Goal: Use online tool/utility: Utilize a website feature to perform a specific function

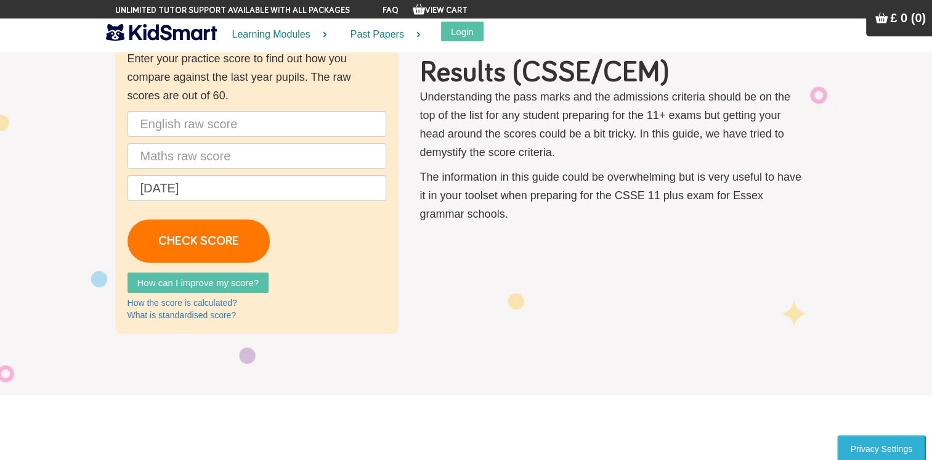
scroll to position [52, 0]
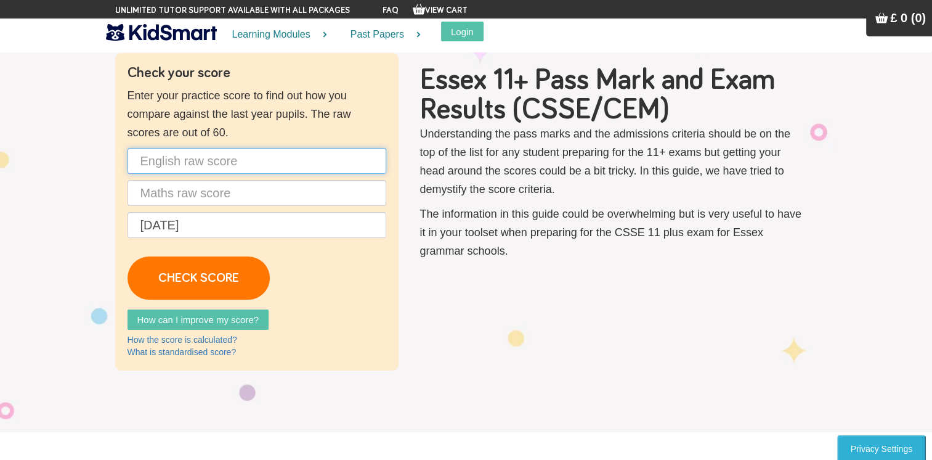
click at [162, 159] on input "text" at bounding box center [257, 161] width 259 height 26
type input "38"
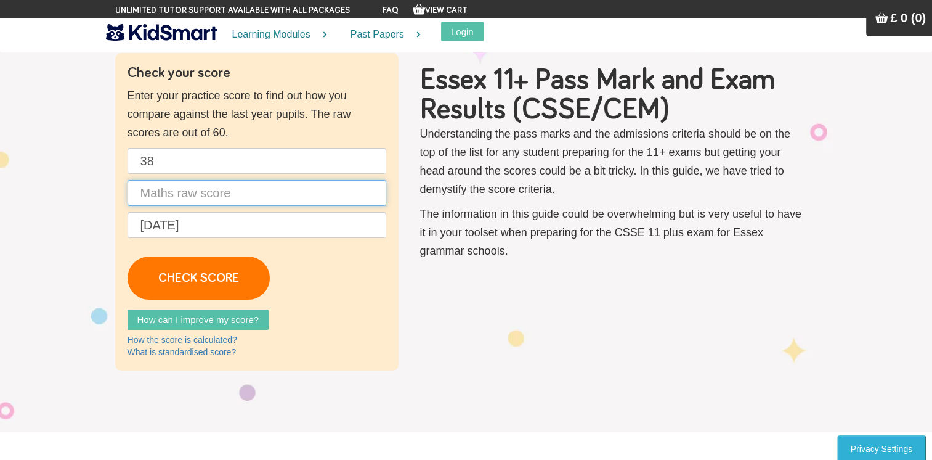
click at [182, 198] on input "text" at bounding box center [257, 193] width 259 height 26
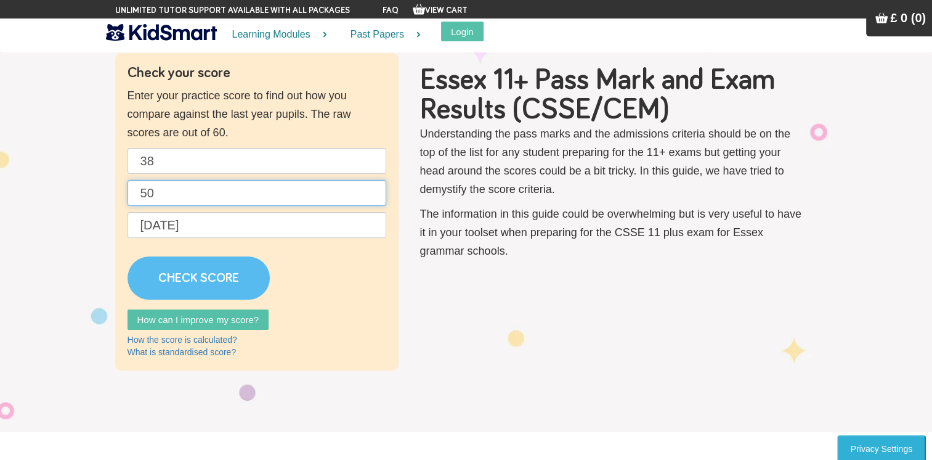
type input "50"
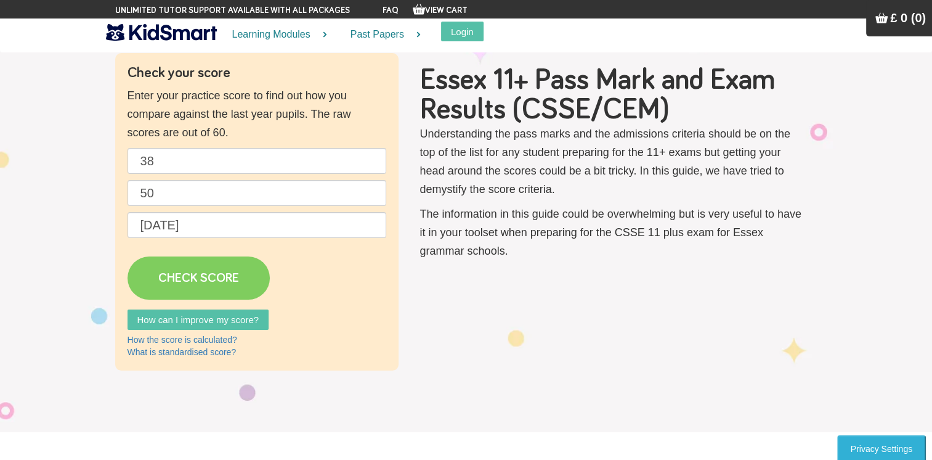
click at [185, 268] on link "CHECK SCORE" at bounding box center [199, 277] width 142 height 43
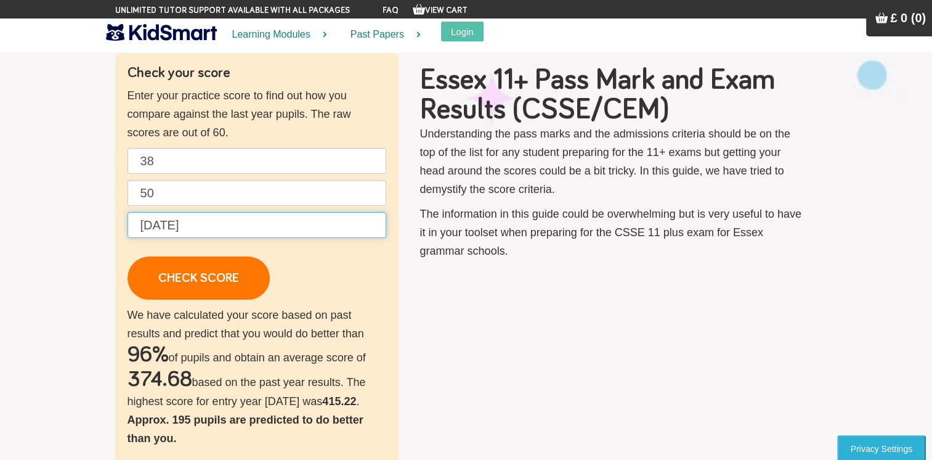
click at [177, 223] on input "[DATE]" at bounding box center [257, 225] width 259 height 26
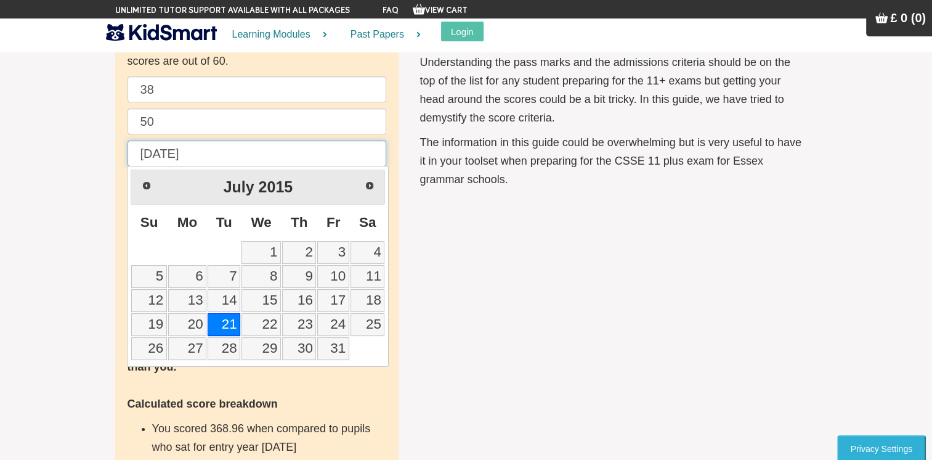
scroll to position [123, 0]
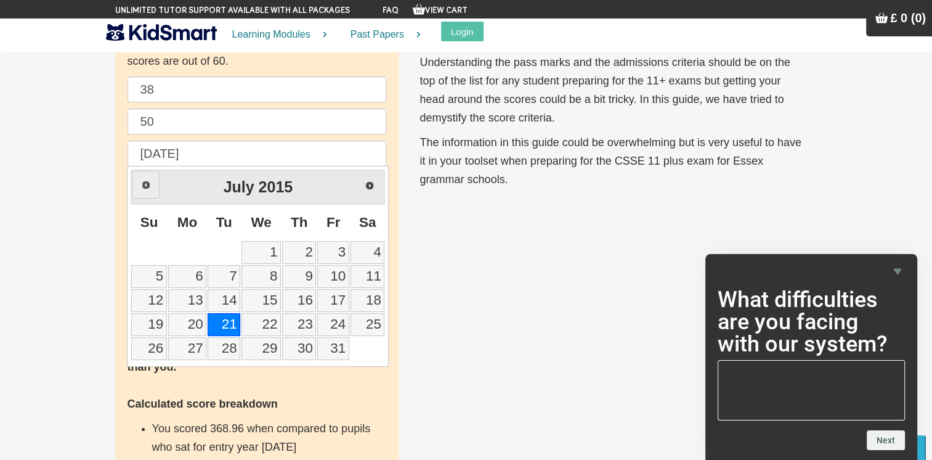
click at [148, 188] on span "Prev" at bounding box center [146, 185] width 10 height 10
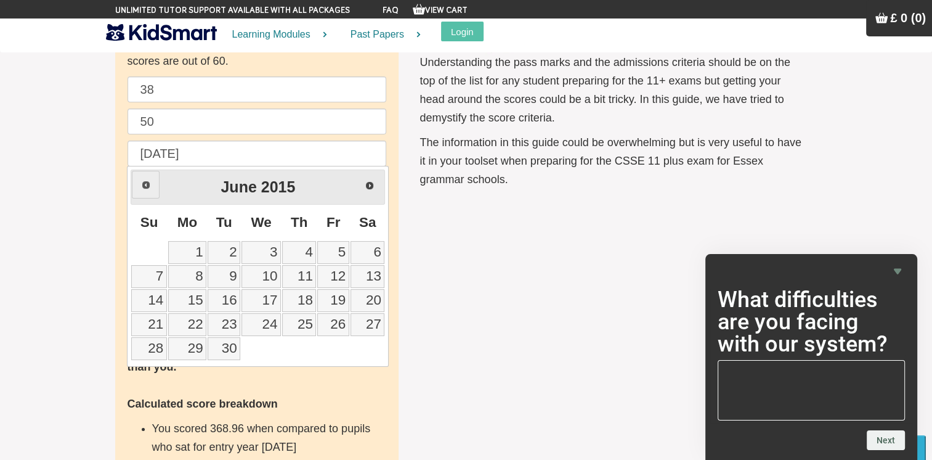
click at [148, 188] on span "Prev" at bounding box center [146, 185] width 10 height 10
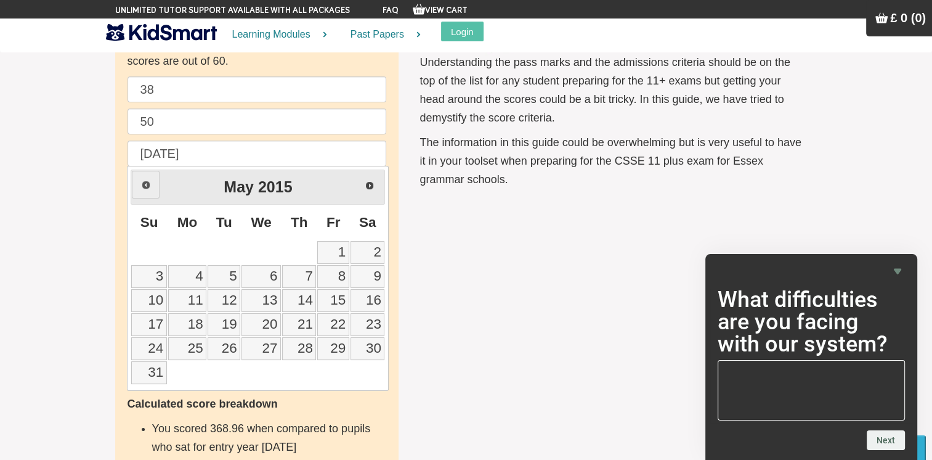
click at [148, 188] on span "Prev" at bounding box center [146, 185] width 10 height 10
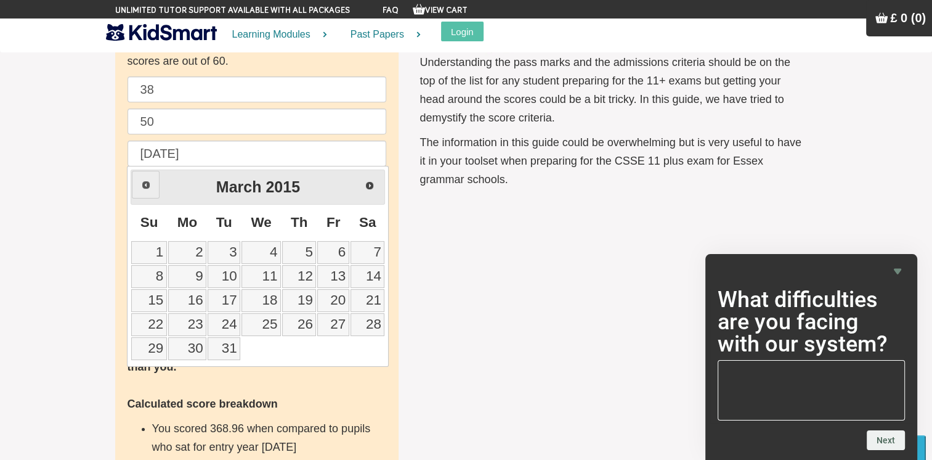
click at [148, 188] on span "Prev" at bounding box center [146, 185] width 10 height 10
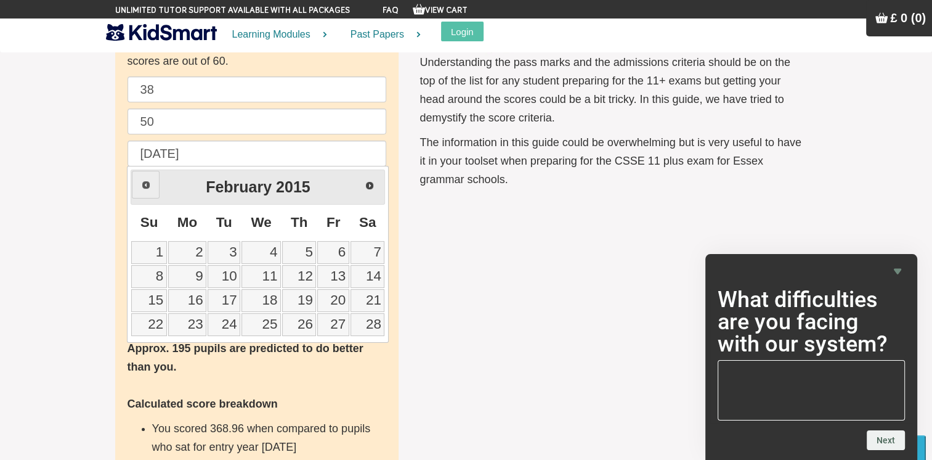
click at [148, 188] on span "Prev" at bounding box center [146, 185] width 10 height 10
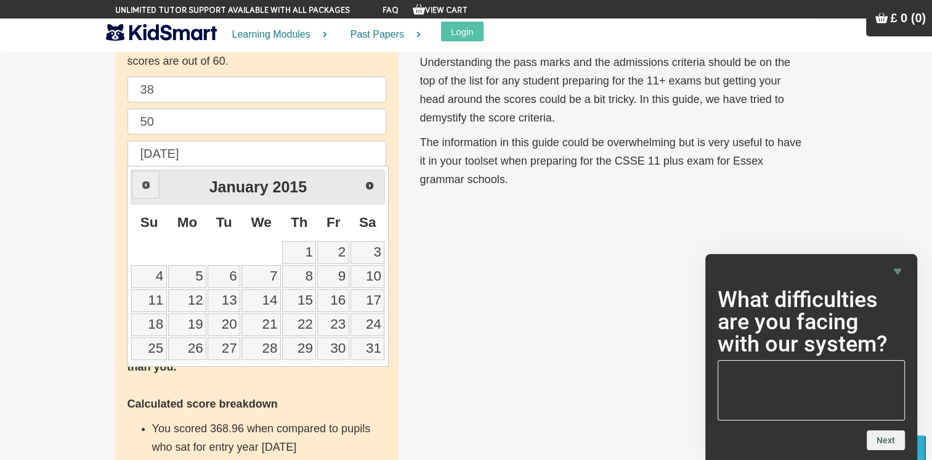
click at [148, 188] on span "Prev" at bounding box center [146, 185] width 10 height 10
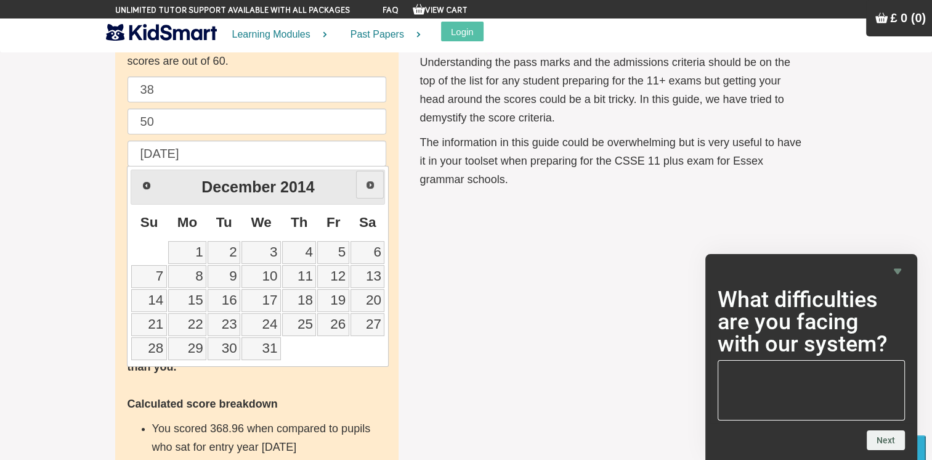
click at [365, 180] on span "Next" at bounding box center [370, 185] width 10 height 10
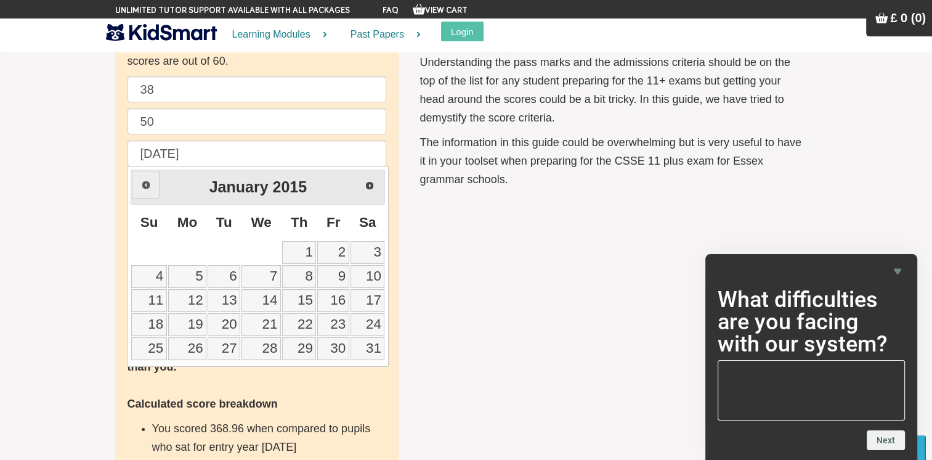
click at [145, 185] on span "Prev" at bounding box center [146, 185] width 10 height 10
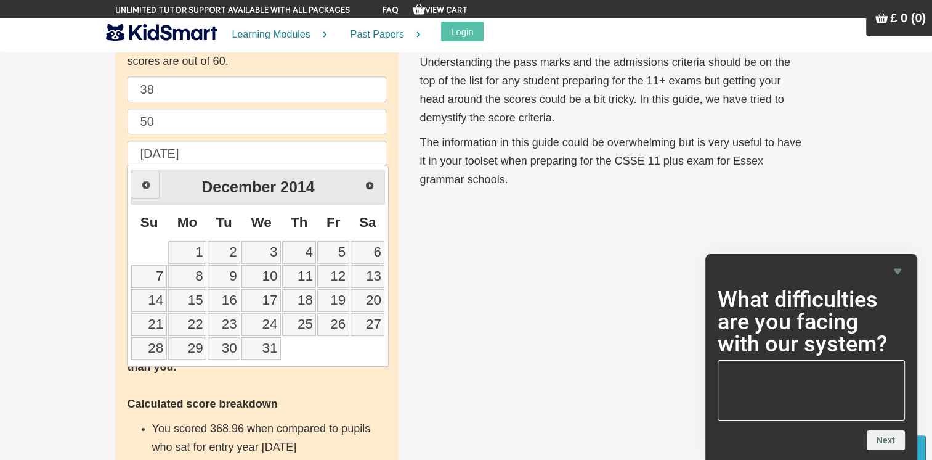
click at [145, 185] on span "Prev" at bounding box center [146, 185] width 10 height 10
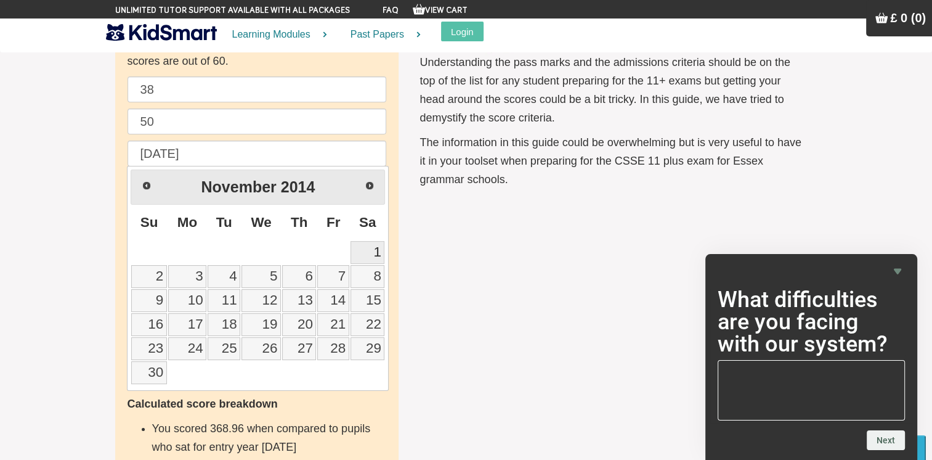
click at [374, 250] on link "1" at bounding box center [368, 252] width 34 height 23
type input "[DATE]"
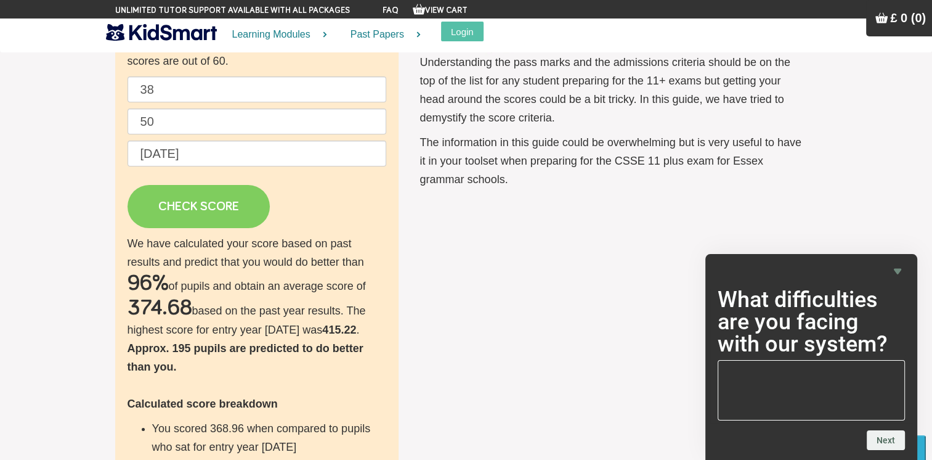
click at [203, 201] on link "CHECK SCORE" at bounding box center [199, 206] width 142 height 43
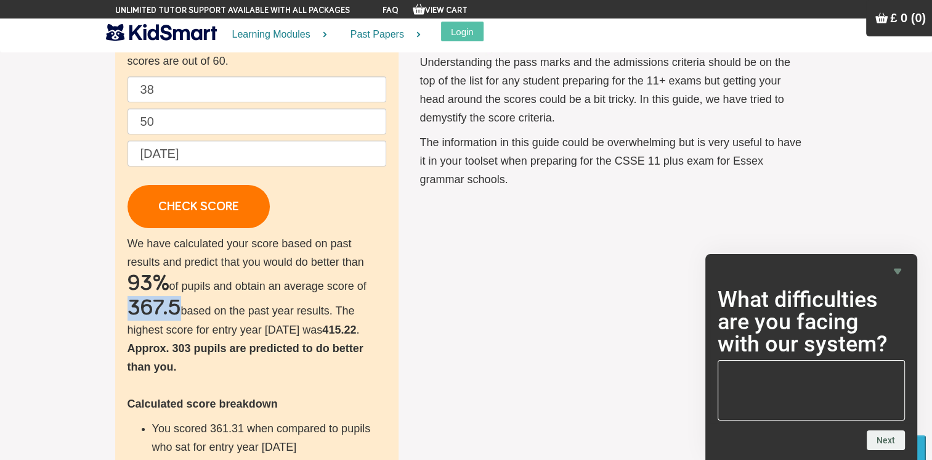
drag, startPoint x: 176, startPoint y: 307, endPoint x: 97, endPoint y: 310, distance: 78.3
click at [97, 310] on section "Check your score Enter your practice score to find out how you compare against …" at bounding box center [466, 319] width 932 height 798
drag, startPoint x: 97, startPoint y: 310, endPoint x: 51, endPoint y: 257, distance: 70.3
click at [51, 257] on section "Check your score Enter your practice score to find out how you compare against …" at bounding box center [466, 319] width 932 height 798
drag, startPoint x: 292, startPoint y: 328, endPoint x: 266, endPoint y: 334, distance: 27.1
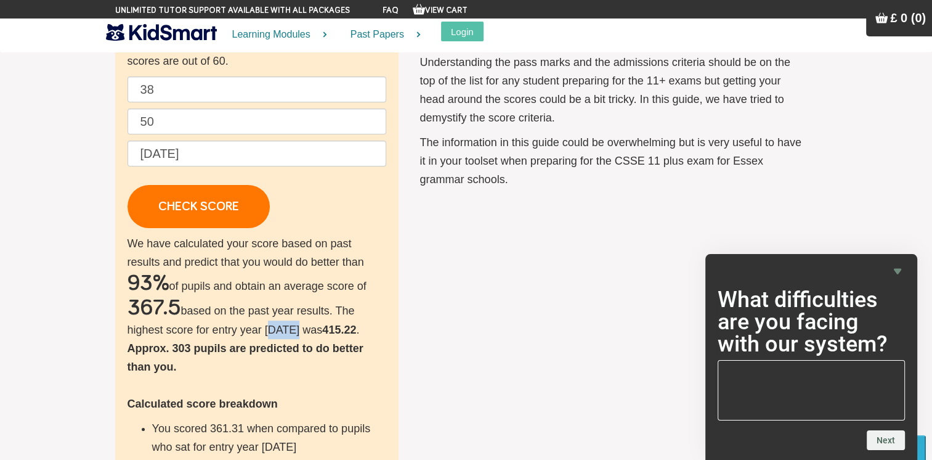
click at [266, 334] on p "We have calculated your score based on past results and predict that you would …" at bounding box center [257, 409] width 259 height 351
click at [77, 319] on section "Check your score Enter your practice score to find out how you compare against …" at bounding box center [466, 319] width 932 height 798
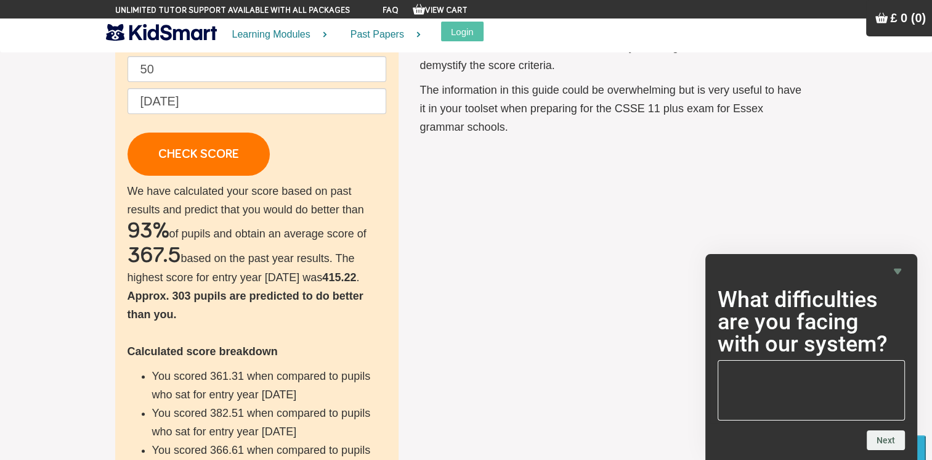
scroll to position [177, 0]
